Goal: Contribute content: Contribute content

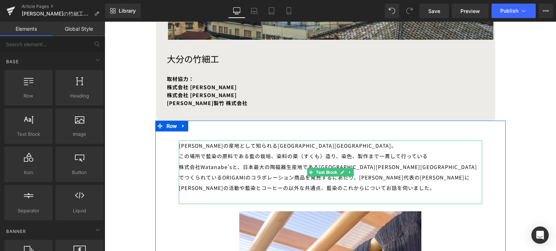
scroll to position [344, 0]
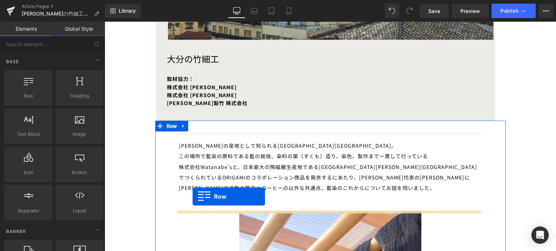
drag, startPoint x: 122, startPoint y: 114, endPoint x: 192, endPoint y: 197, distance: 108.3
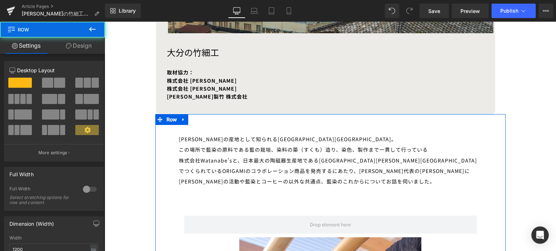
scroll to position [351, 0]
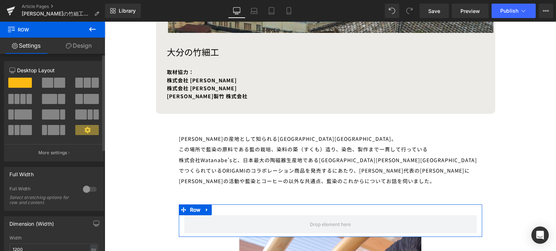
click at [55, 86] on span at bounding box center [59, 83] width 11 height 10
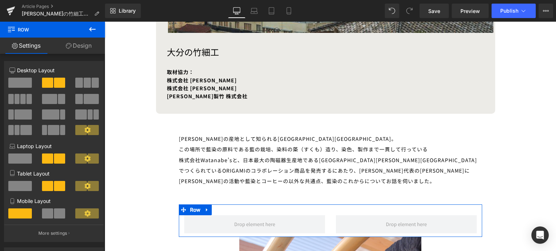
click at [88, 51] on link "Design" at bounding box center [78, 46] width 52 height 16
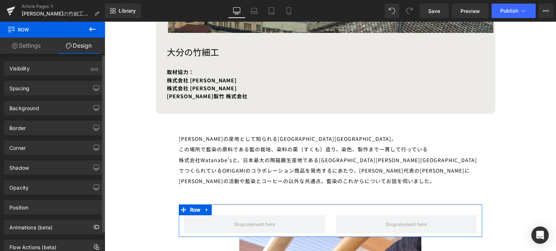
click at [39, 56] on div "Visibility (All) 0|0|0|0 1 Show on Desktop 1 Show on Laptop 1 Show on Tablet 1 …" at bounding box center [54, 66] width 108 height 20
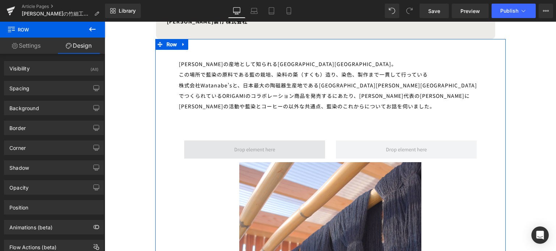
scroll to position [426, 0]
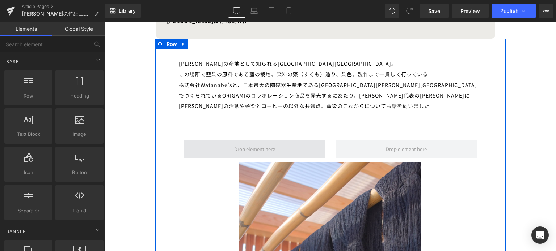
click at [240, 146] on span at bounding box center [254, 149] width 46 height 12
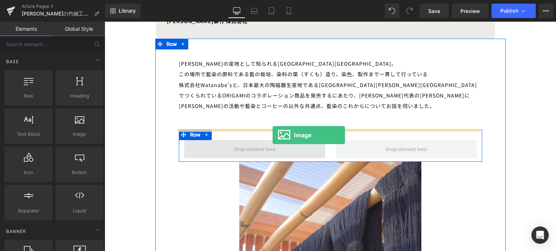
drag, startPoint x: 181, startPoint y: 152, endPoint x: 264, endPoint y: 148, distance: 82.5
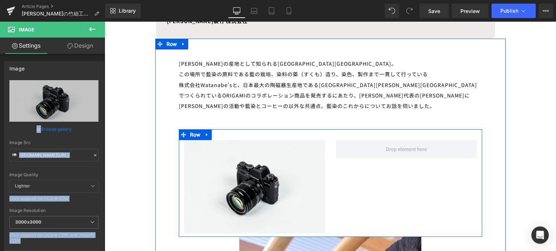
drag, startPoint x: 160, startPoint y: 128, endPoint x: 290, endPoint y: 133, distance: 129.9
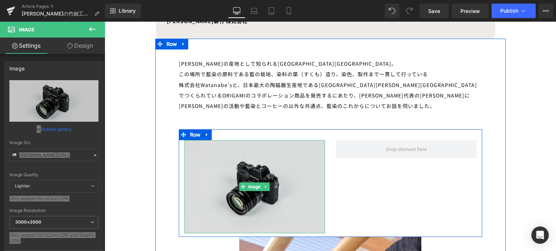
click at [228, 156] on img at bounding box center [254, 186] width 141 height 93
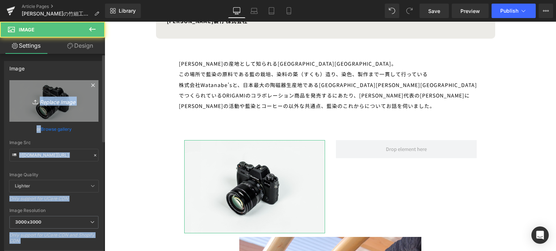
click at [55, 98] on icon "Replace Image" at bounding box center [54, 101] width 58 height 9
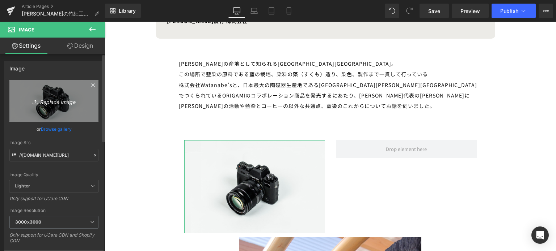
type input "C:\fakepath\c583eaf0306d0fc799f62c9e0f81884a.jpg"
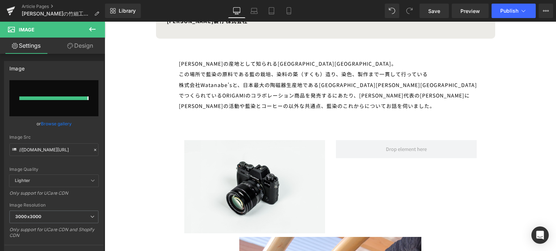
type input "[URL][DOMAIN_NAME]"
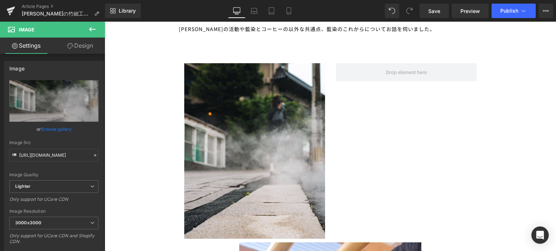
scroll to position [503, 0]
click at [93, 32] on icon at bounding box center [92, 29] width 9 height 9
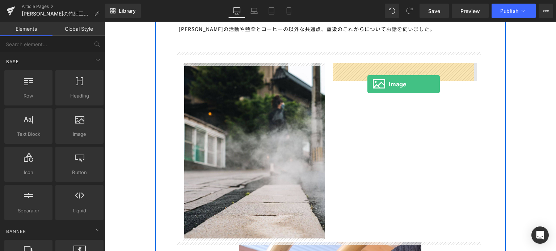
drag, startPoint x: 177, startPoint y: 146, endPoint x: 361, endPoint y: 76, distance: 196.9
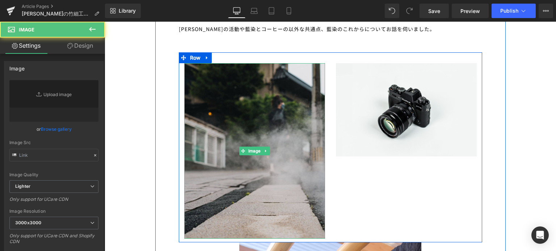
type input "//[DOMAIN_NAME][URL]"
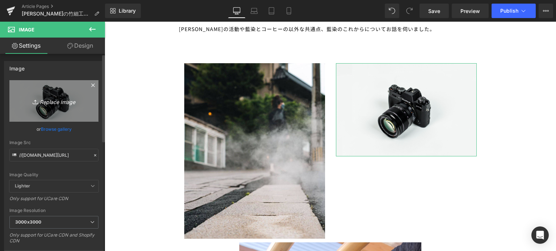
click at [58, 98] on icon "Replace Image" at bounding box center [54, 101] width 58 height 9
type input "C:\fakepath\bc4bf72231e70e44b46c4f52462661c9.jpg"
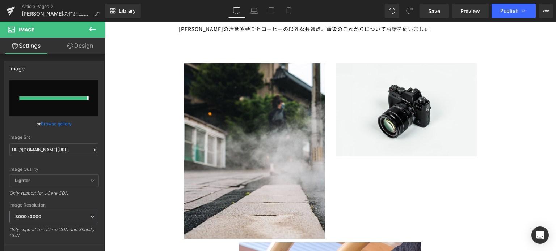
type input "[URL][DOMAIN_NAME]"
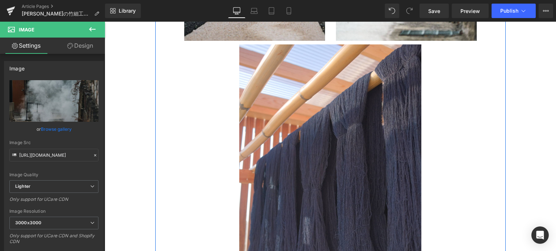
scroll to position [719, 0]
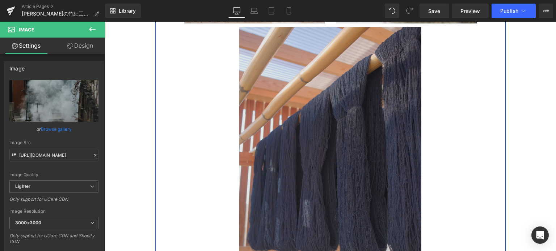
click at [333, 152] on img at bounding box center [330, 163] width 182 height 273
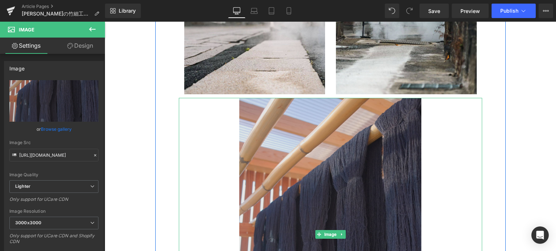
scroll to position [648, 0]
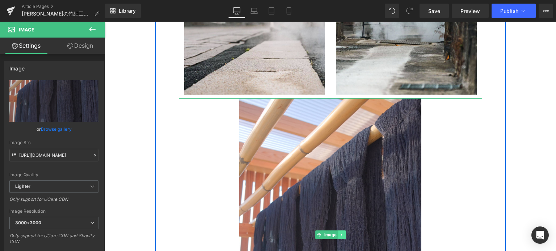
click at [340, 235] on icon at bounding box center [341, 235] width 4 height 4
click at [343, 231] on link at bounding box center [345, 235] width 8 height 9
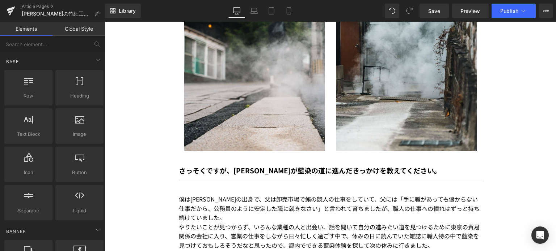
scroll to position [619, 0]
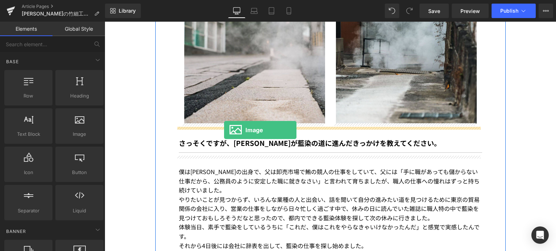
drag, startPoint x: 180, startPoint y: 157, endPoint x: 224, endPoint y: 130, distance: 51.3
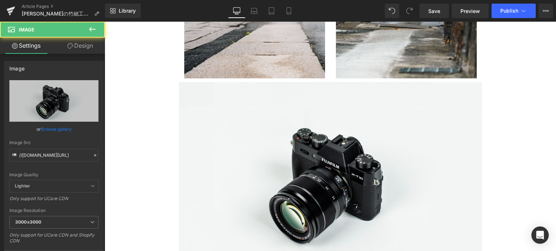
scroll to position [665, 0]
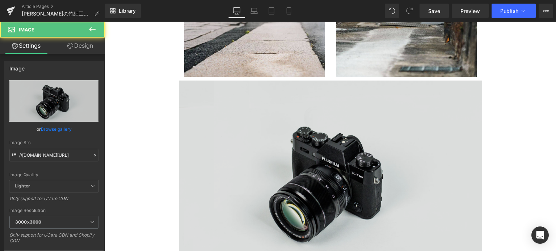
click at [317, 179] on div "Image" at bounding box center [330, 181] width 303 height 201
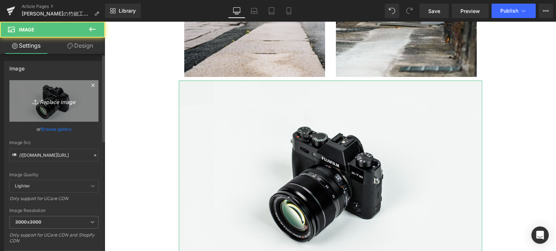
click at [65, 102] on icon "Replace Image" at bounding box center [54, 101] width 58 height 9
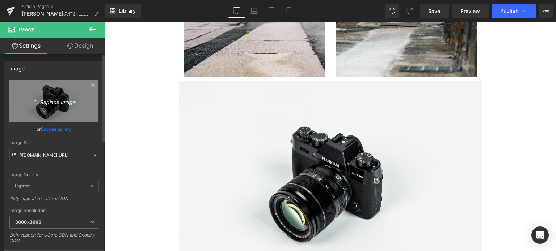
type input "C:\fakepath\d890c78f03805c2467bdd30e73392737.jpg"
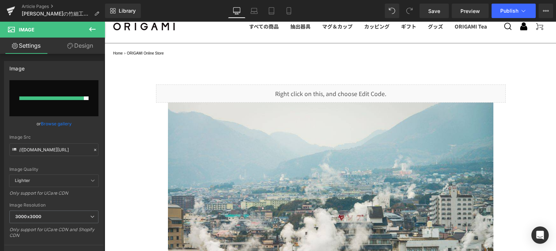
type input "[URL][DOMAIN_NAME]"
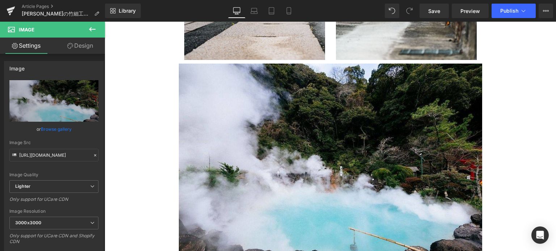
scroll to position [683, 0]
click at [92, 26] on icon at bounding box center [92, 29] width 9 height 9
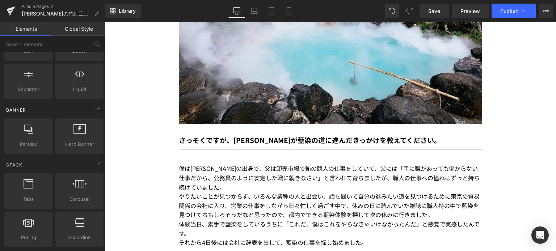
scroll to position [0, 0]
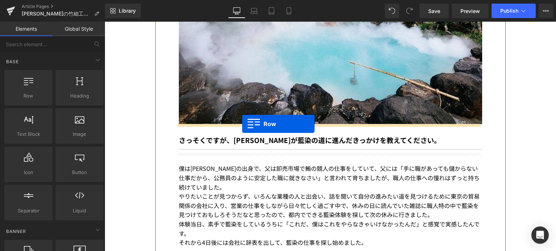
drag, startPoint x: 133, startPoint y: 108, endPoint x: 242, endPoint y: 124, distance: 110.1
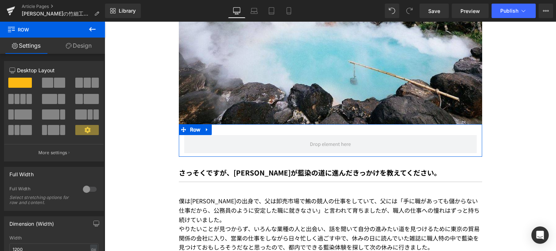
click at [57, 79] on span at bounding box center [59, 83] width 11 height 10
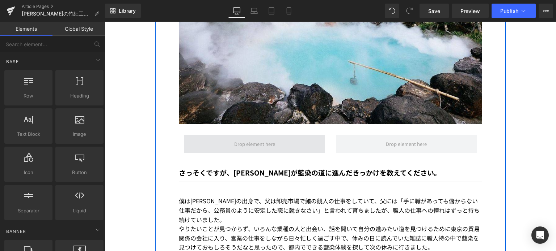
click at [236, 148] on span at bounding box center [254, 144] width 46 height 12
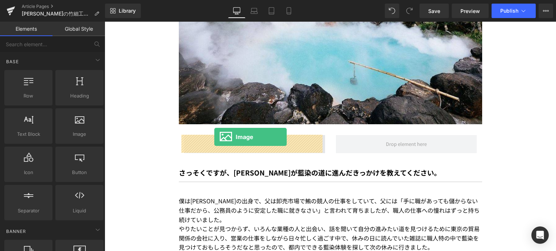
drag, startPoint x: 174, startPoint y: 151, endPoint x: 214, endPoint y: 137, distance: 42.2
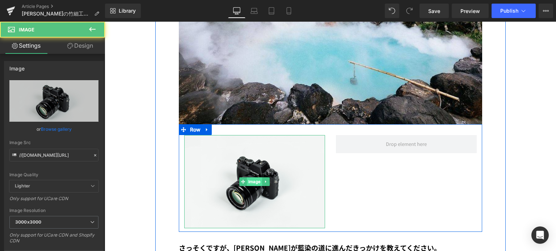
click at [257, 181] on span "Image" at bounding box center [254, 182] width 15 height 9
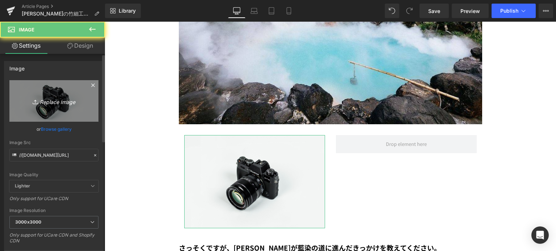
click at [65, 117] on link "Replace Image" at bounding box center [53, 101] width 89 height 42
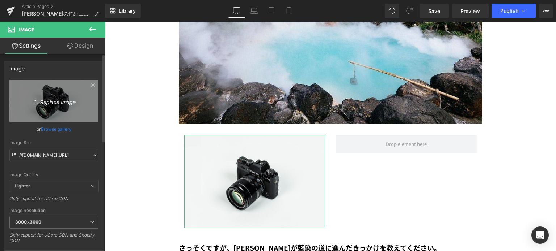
type input "C:\fakepath\382255d20d4abc0489a19f9c9bbfe6ba.jpg"
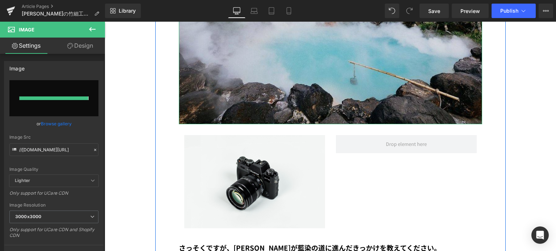
type input "[URL][DOMAIN_NAME]"
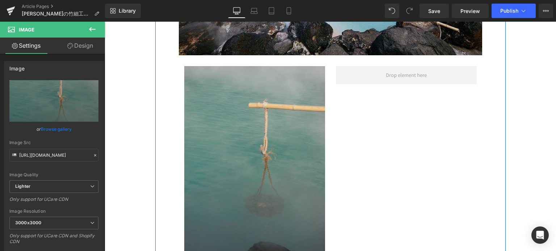
scroll to position [922, 0]
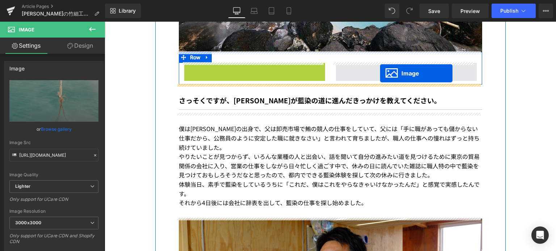
drag, startPoint x: 239, startPoint y: 159, endPoint x: 379, endPoint y: 73, distance: 164.3
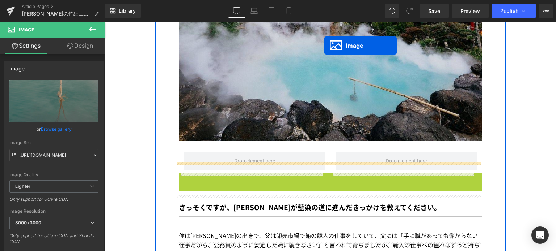
scroll to position [782, 0]
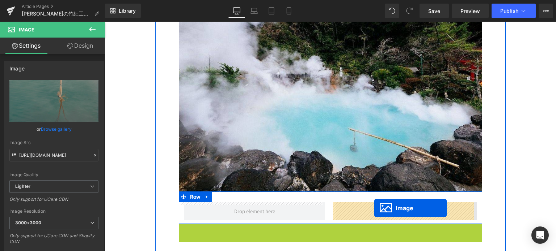
drag, startPoint x: 315, startPoint y: 192, endPoint x: 374, endPoint y: 208, distance: 60.8
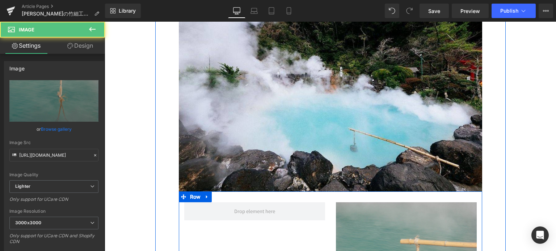
scroll to position [846, 0]
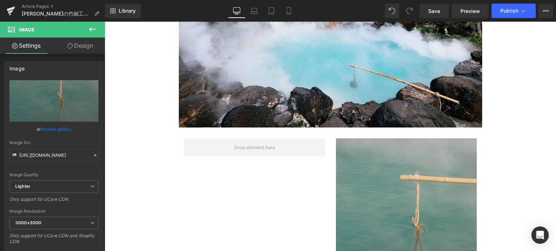
click at [94, 32] on icon at bounding box center [92, 29] width 9 height 9
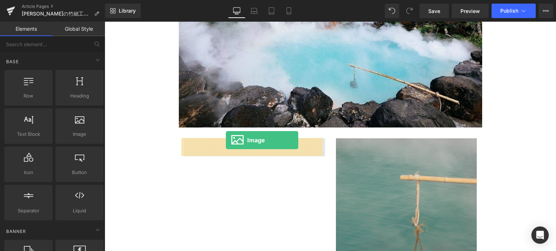
drag, startPoint x: 182, startPoint y: 153, endPoint x: 223, endPoint y: 140, distance: 42.4
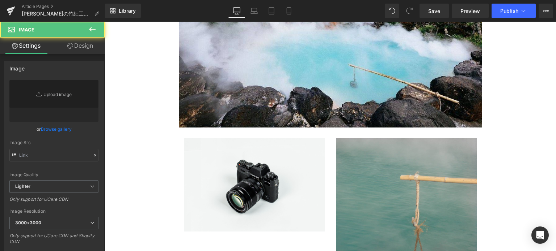
type input "//[DOMAIN_NAME][URL]"
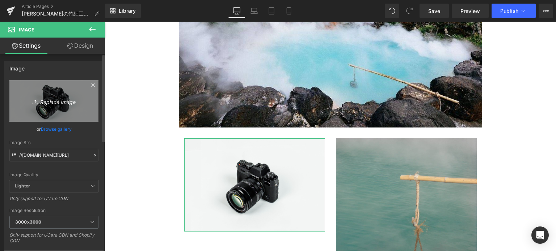
click at [61, 103] on icon "Replace Image" at bounding box center [54, 101] width 58 height 9
type input "C:\fakepath\97cb6fc4d82656e15137a82dac4f2151.jpg"
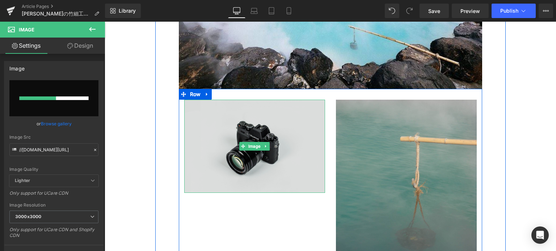
scroll to position [885, 0]
type input "[URL][DOMAIN_NAME]"
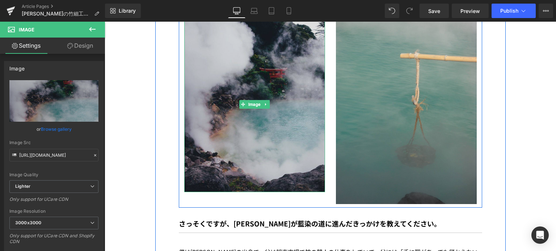
scroll to position [930, 0]
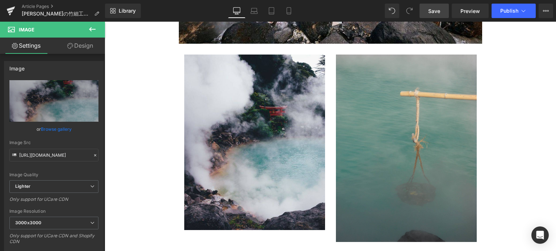
click at [438, 16] on link "Save" at bounding box center [433, 11] width 29 height 14
click at [431, 8] on span "Save" at bounding box center [434, 11] width 12 height 8
